Goal: Task Accomplishment & Management: Use online tool/utility

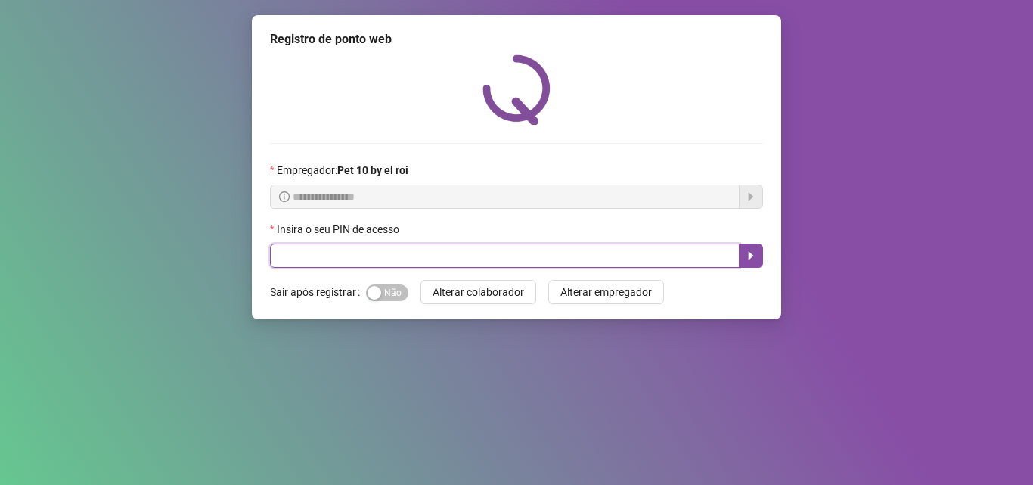
click at [442, 253] on input "text" at bounding box center [505, 256] width 470 height 24
type input "*****"
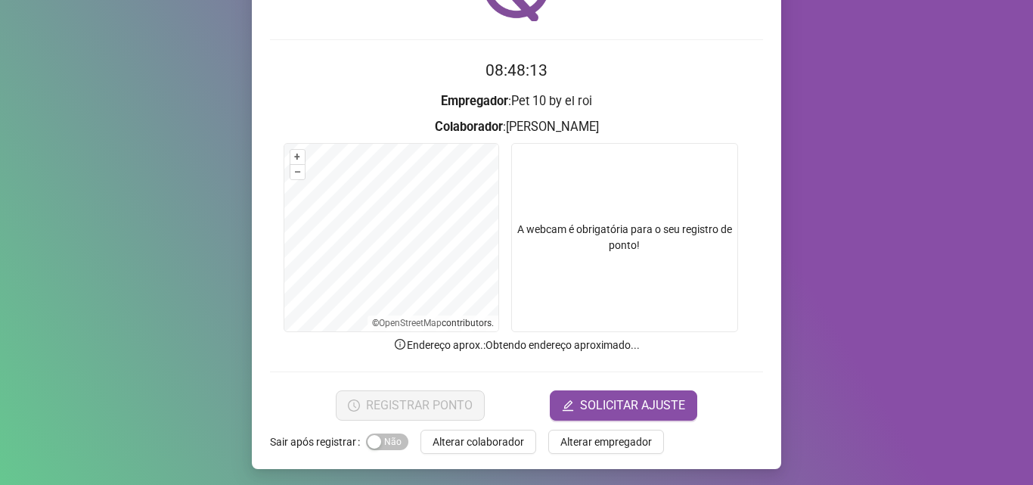
scroll to position [106, 0]
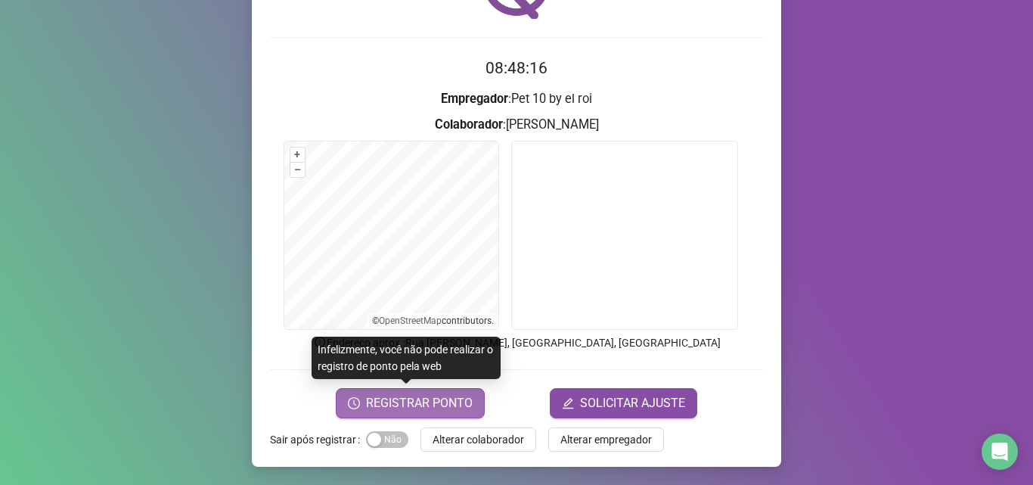
click at [399, 406] on span "REGISTRAR PONTO" at bounding box center [419, 403] width 107 height 18
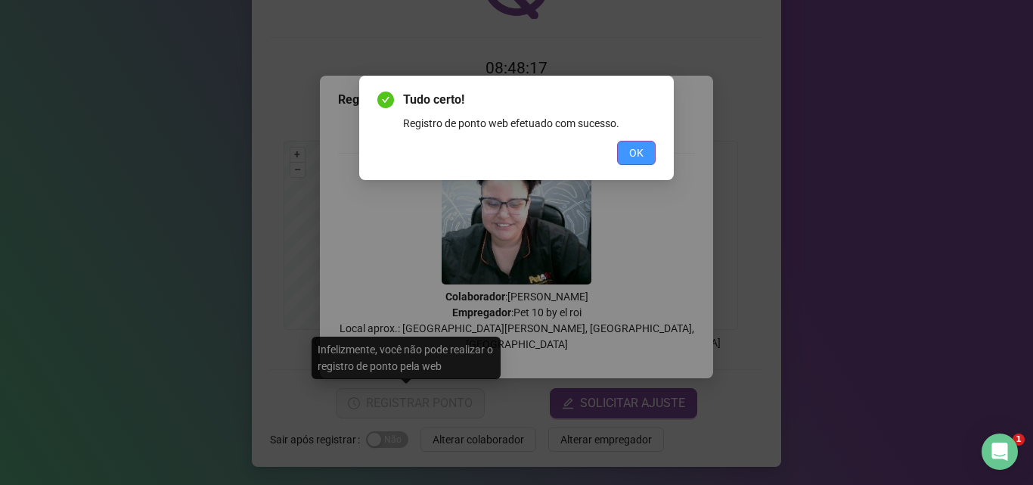
click at [640, 154] on span "OK" at bounding box center [636, 152] width 14 height 17
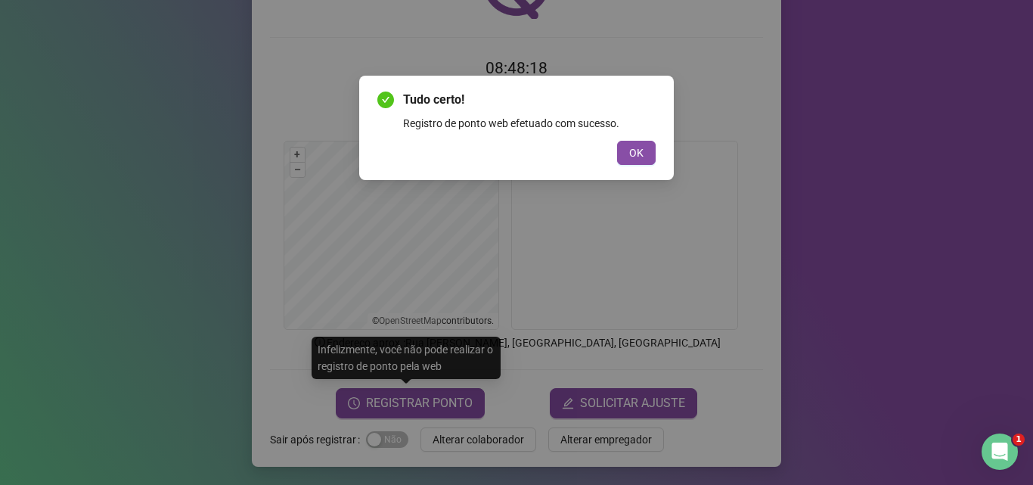
scroll to position [0, 0]
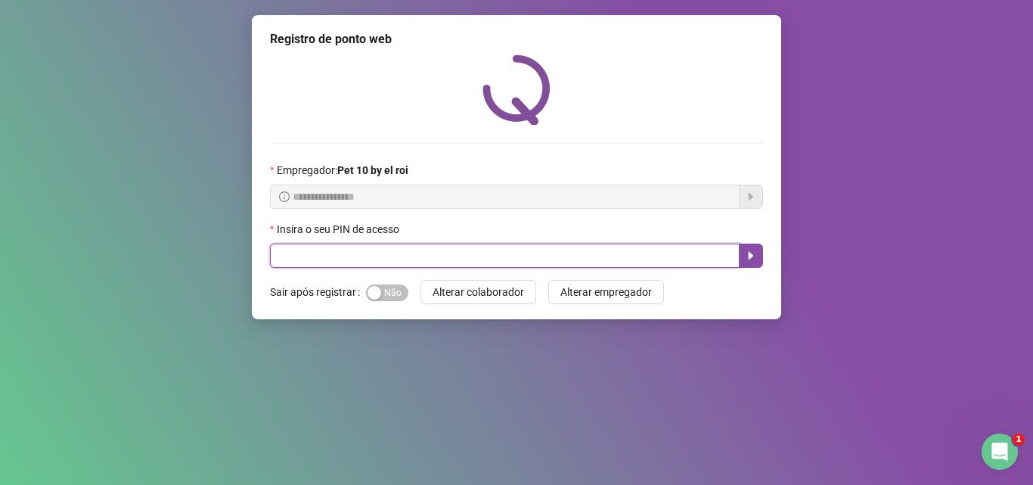
click at [421, 253] on input "text" at bounding box center [505, 256] width 470 height 24
type input "*****"
click at [755, 253] on icon "caret-right" at bounding box center [751, 256] width 12 height 12
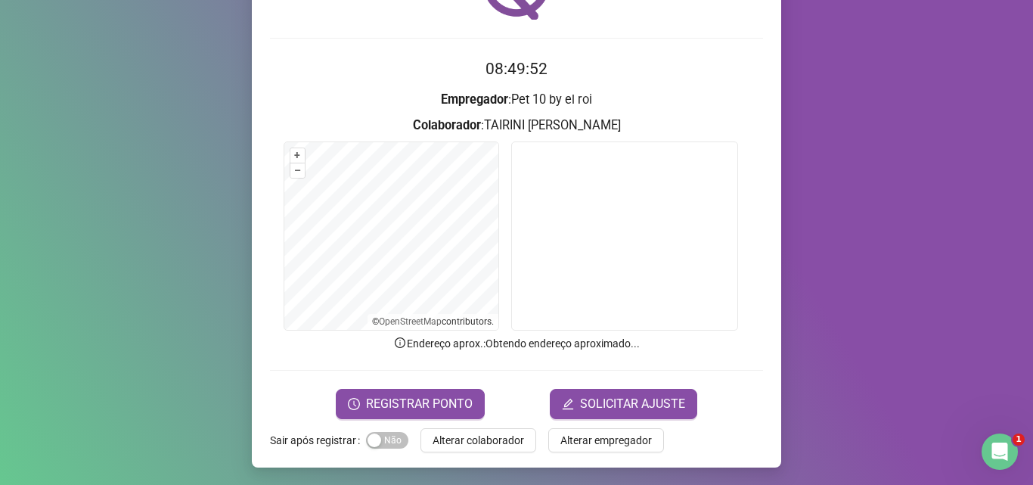
scroll to position [106, 0]
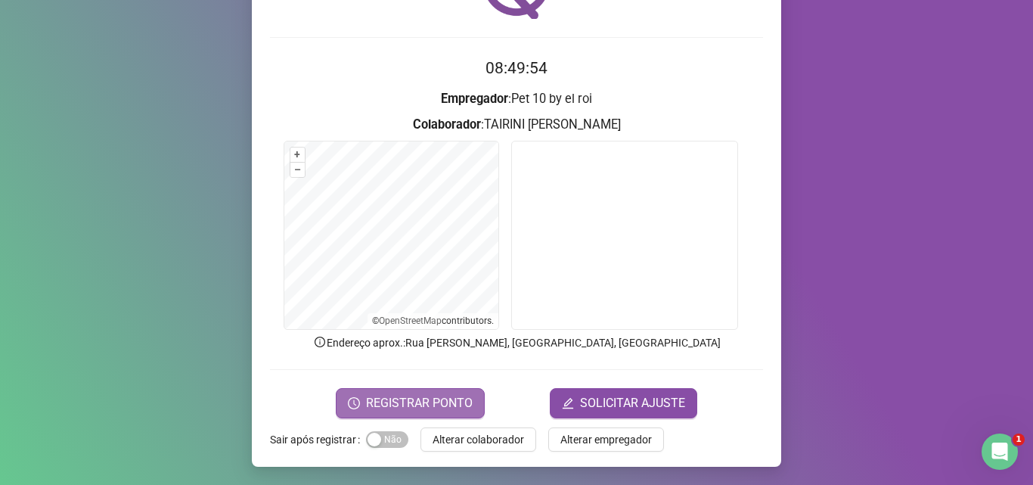
click at [442, 398] on span "REGISTRAR PONTO" at bounding box center [419, 403] width 107 height 18
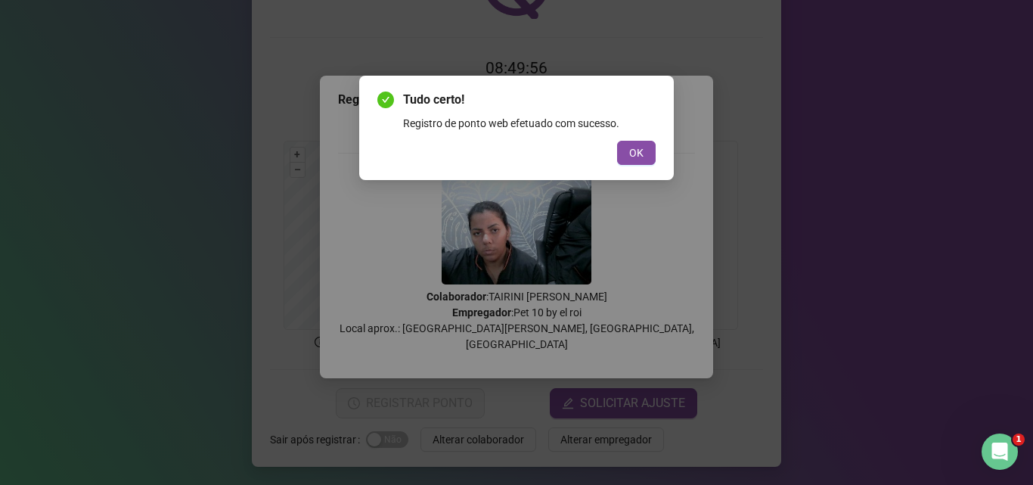
click at [646, 151] on button "OK" at bounding box center [636, 153] width 39 height 24
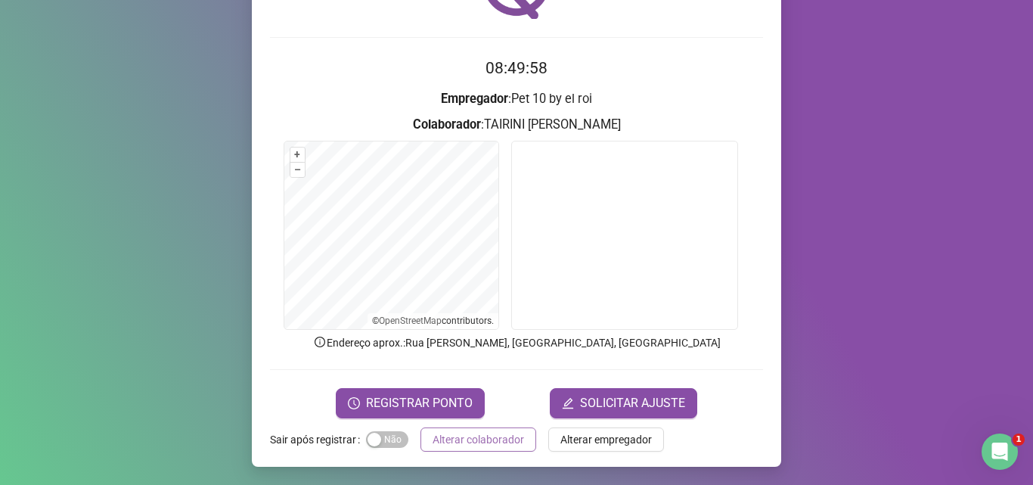
click at [442, 442] on span "Alterar colaborador" at bounding box center [479, 439] width 92 height 17
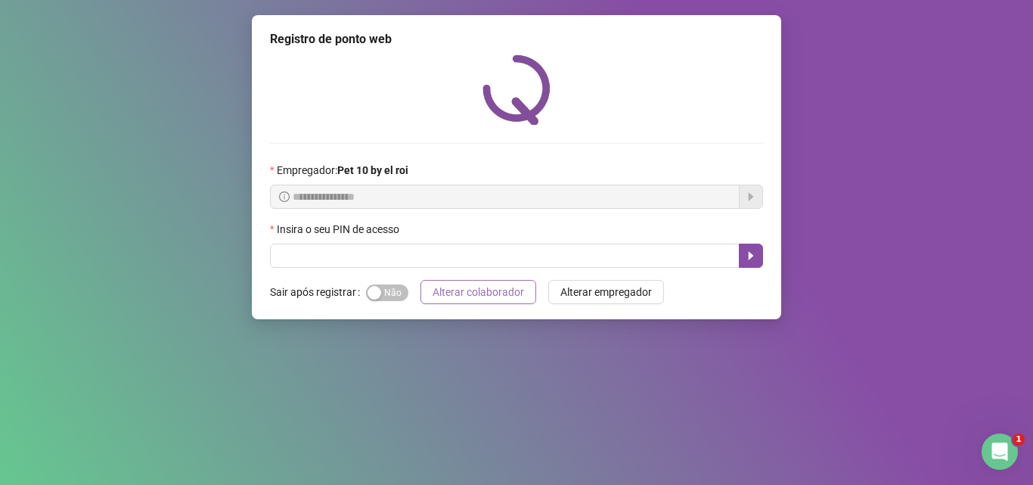
scroll to position [0, 0]
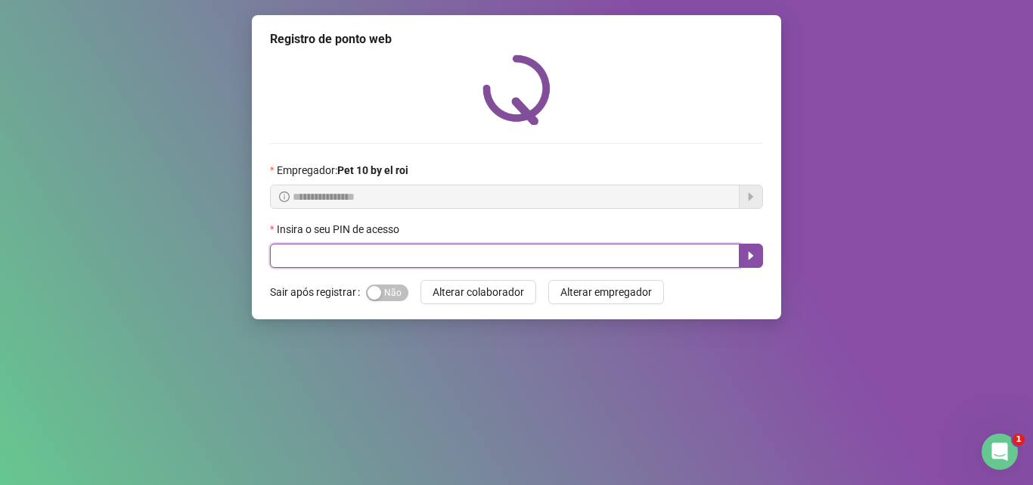
click at [518, 252] on input "text" at bounding box center [505, 256] width 470 height 24
type input "*****"
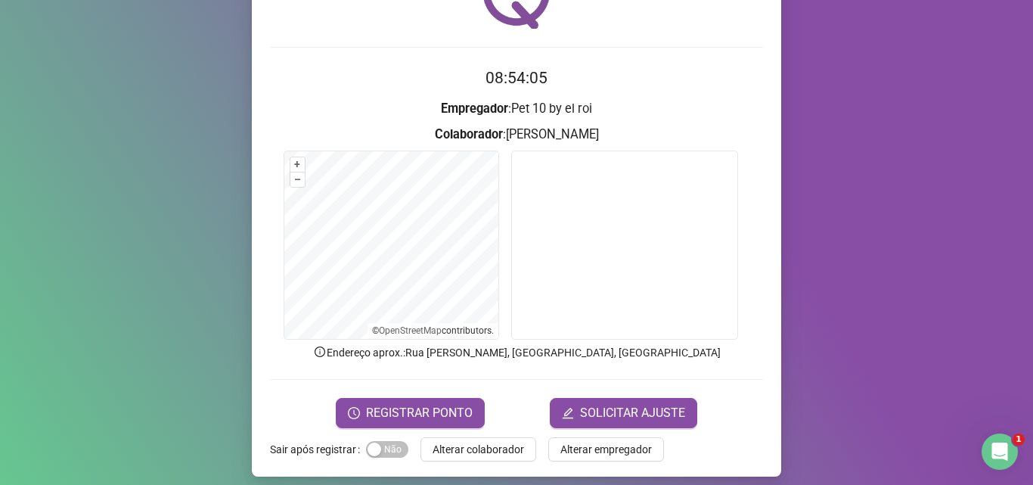
scroll to position [106, 0]
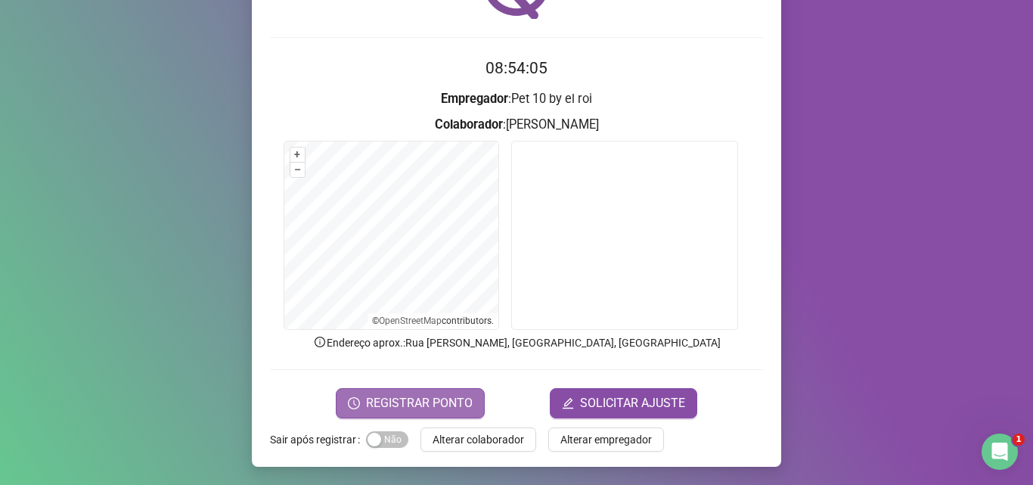
click at [380, 412] on button "REGISTRAR PONTO" at bounding box center [410, 403] width 149 height 30
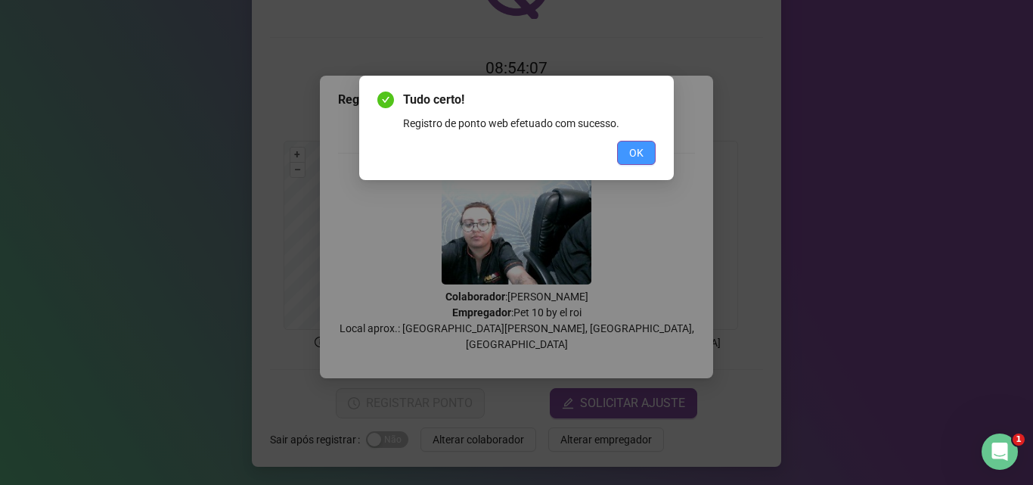
click at [641, 157] on span "OK" at bounding box center [636, 152] width 14 height 17
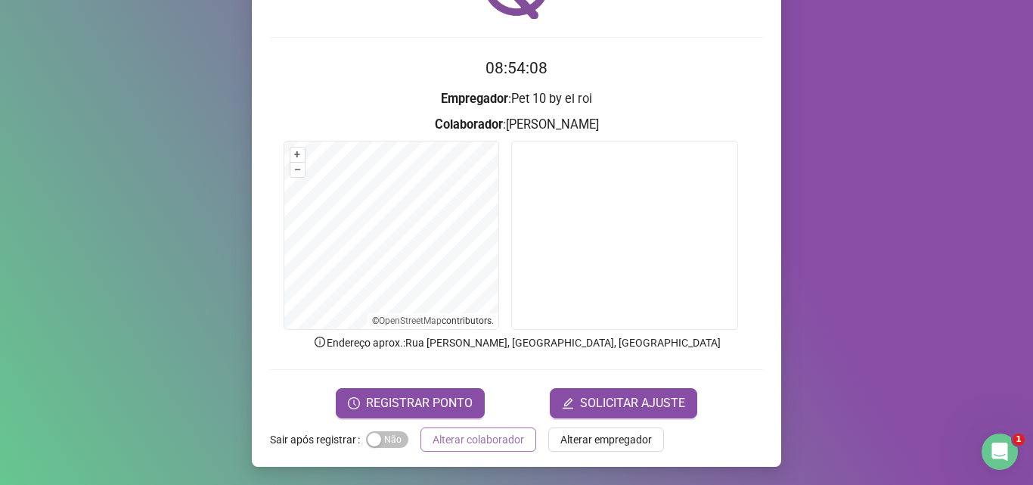
click at [467, 439] on span "Alterar colaborador" at bounding box center [479, 439] width 92 height 17
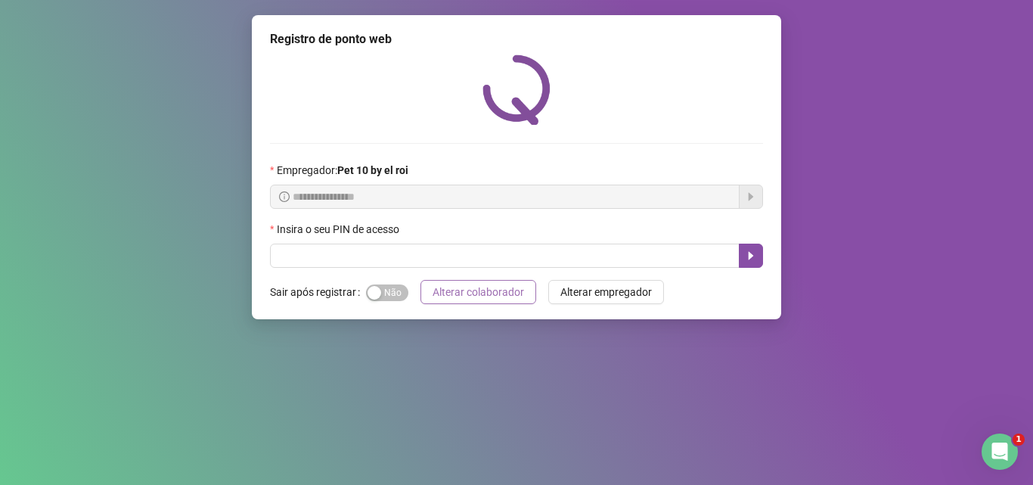
scroll to position [0, 0]
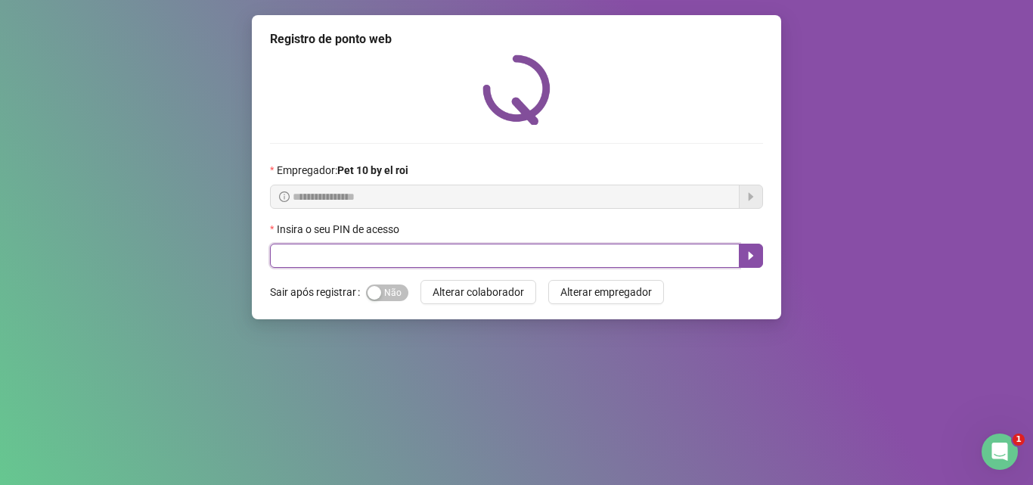
click at [566, 265] on input "text" at bounding box center [505, 256] width 470 height 24
type input "*****"
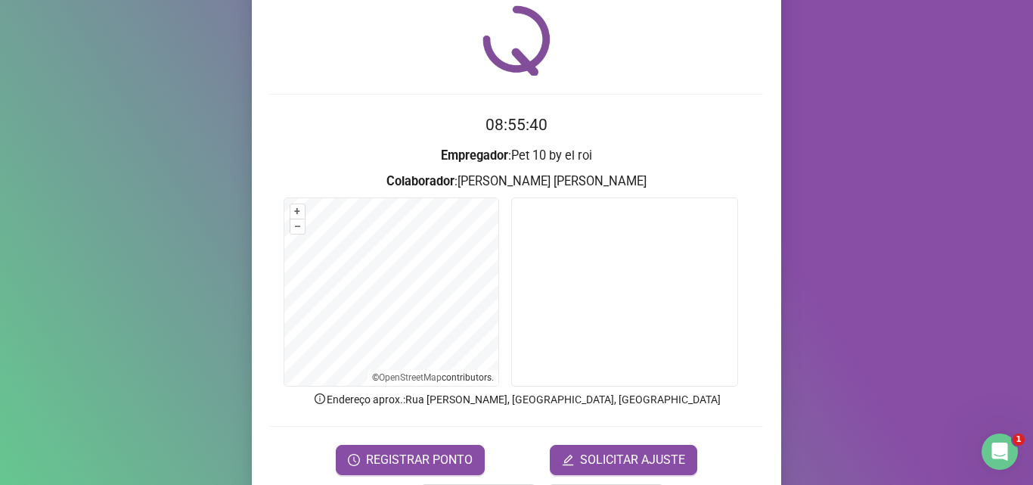
scroll to position [76, 0]
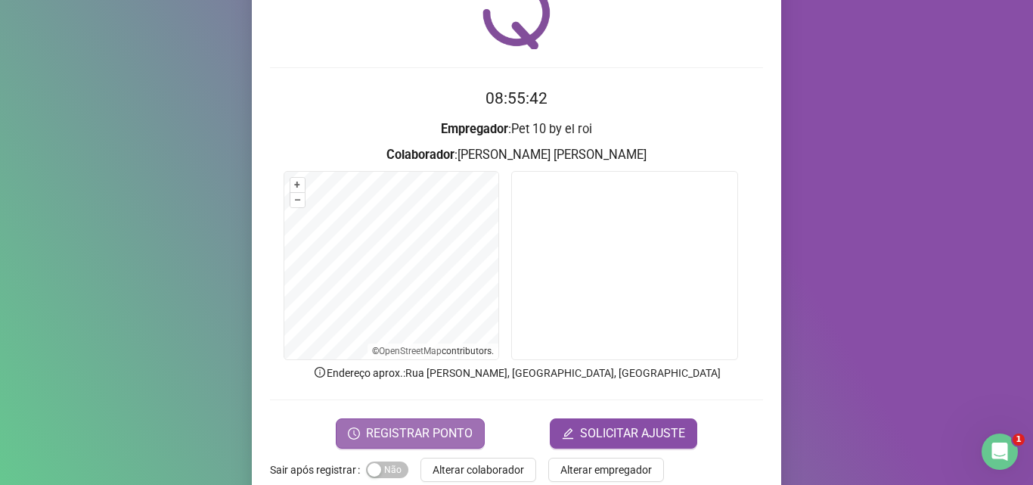
click at [448, 424] on span "REGISTRAR PONTO" at bounding box center [419, 433] width 107 height 18
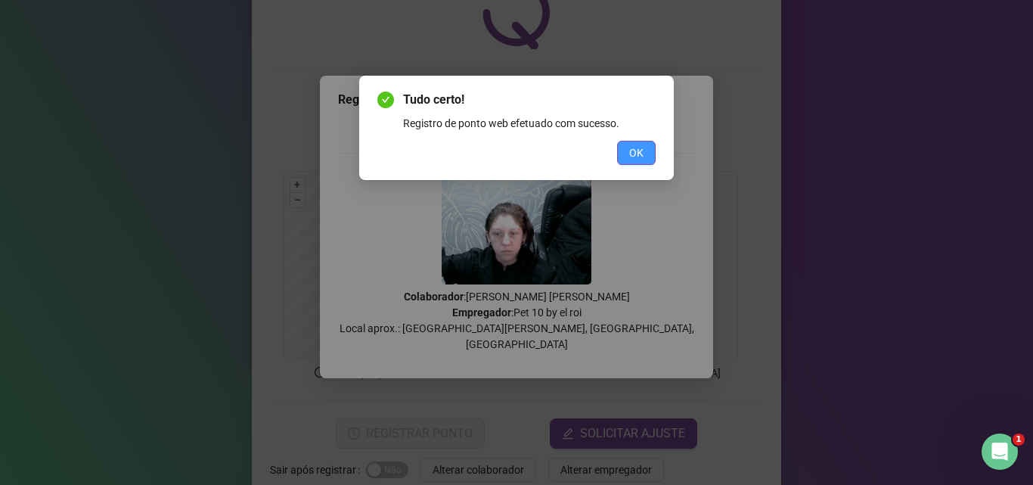
click at [640, 151] on span "OK" at bounding box center [636, 152] width 14 height 17
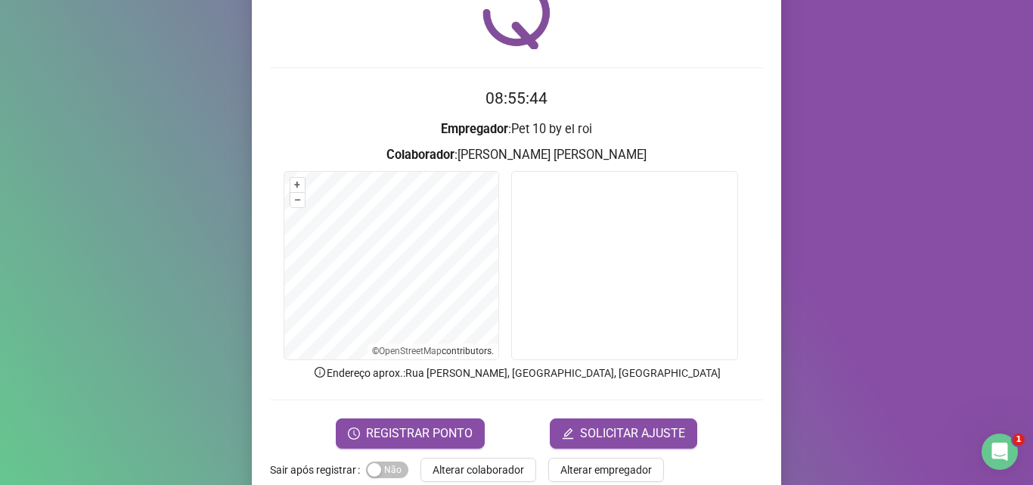
click at [491, 470] on span "Alterar colaborador" at bounding box center [479, 469] width 92 height 17
